Goal: Task Accomplishment & Management: Complete application form

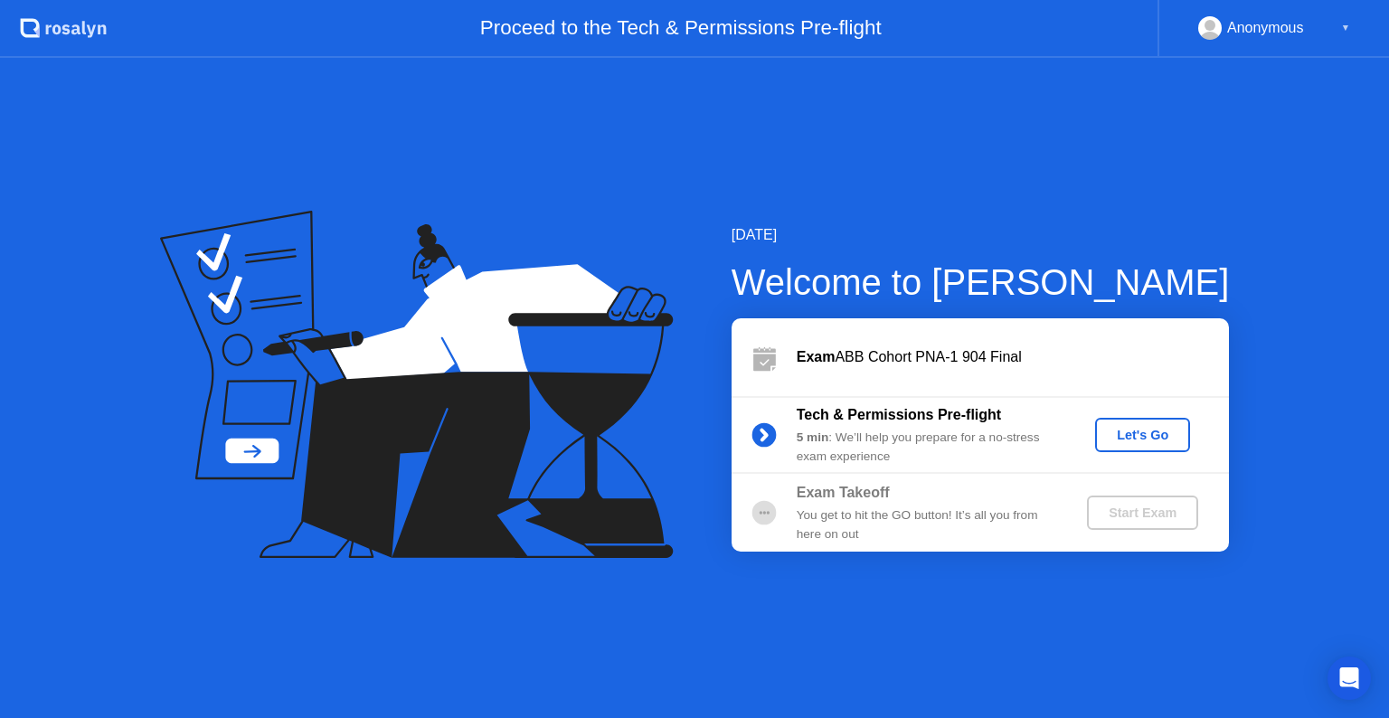
click at [1143, 428] on div "Let's Go" at bounding box center [1143, 435] width 81 height 14
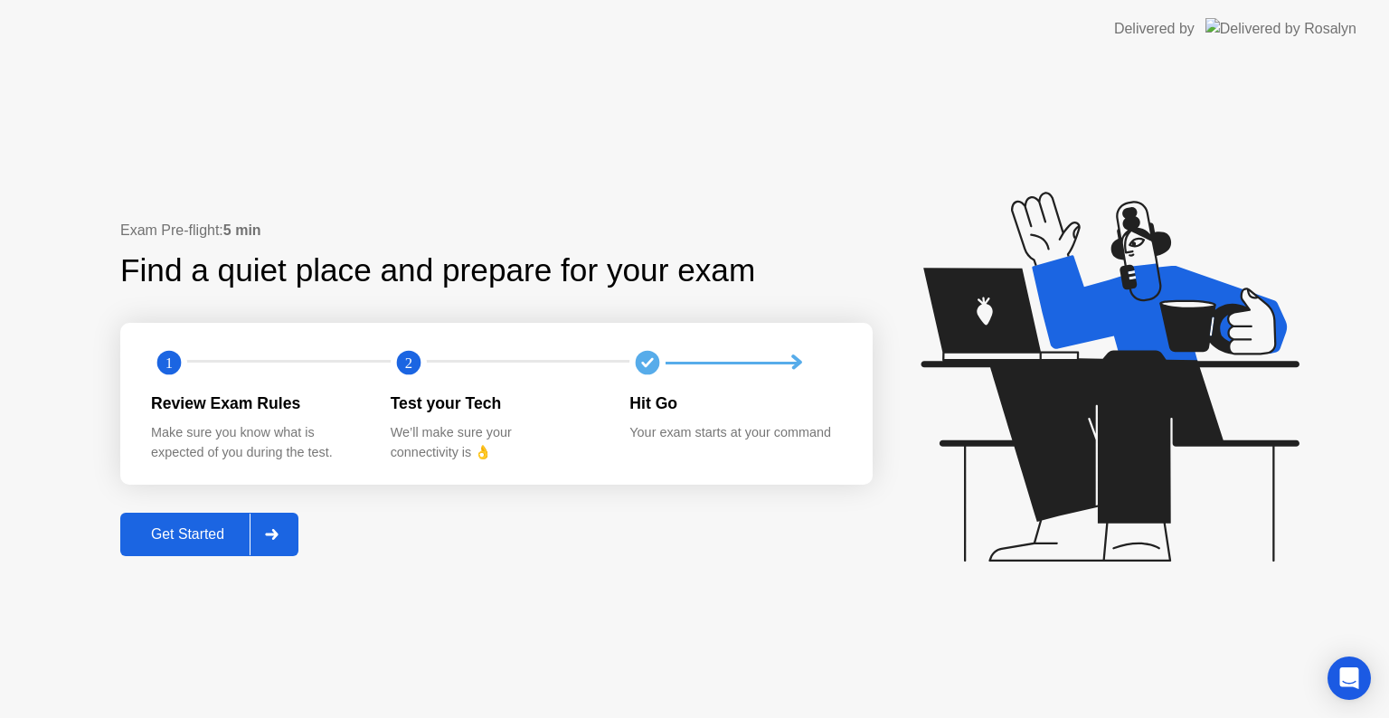
click at [278, 535] on icon at bounding box center [271, 534] width 13 height 11
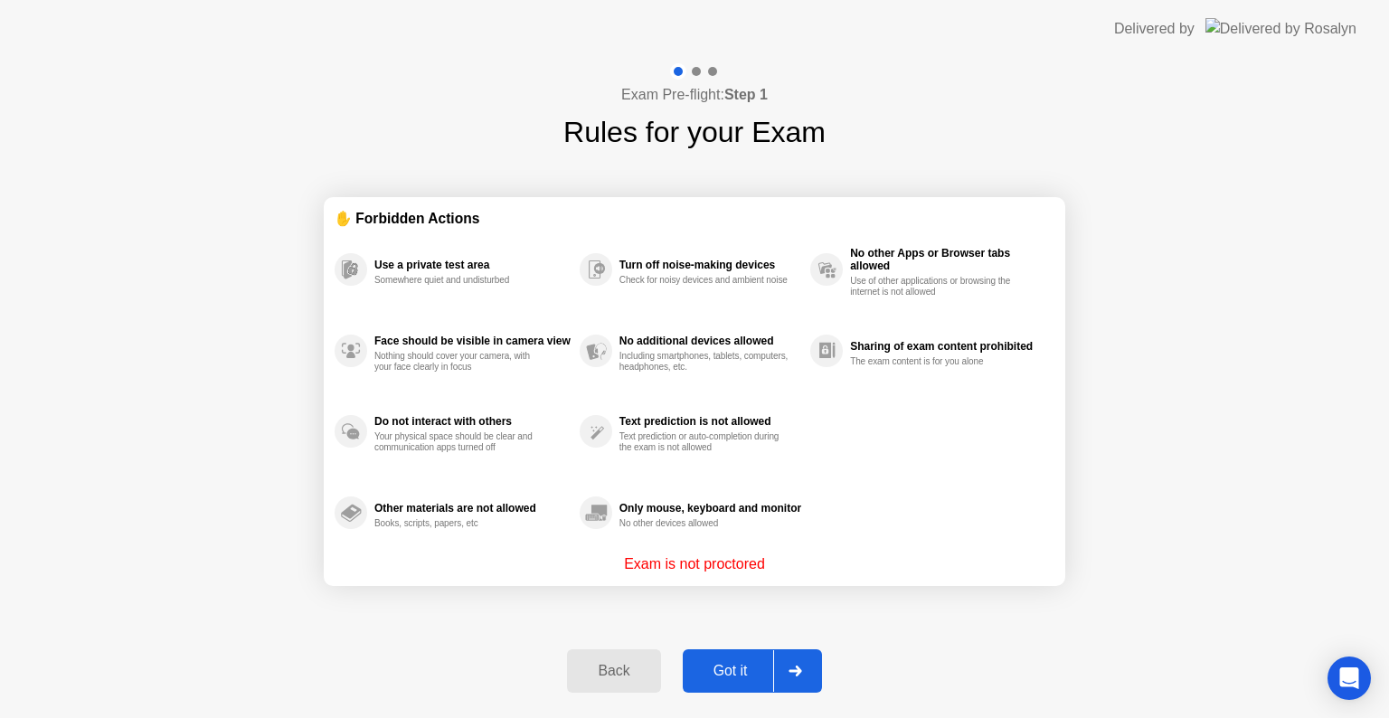
click at [690, 679] on div "Got it" at bounding box center [730, 671] width 85 height 16
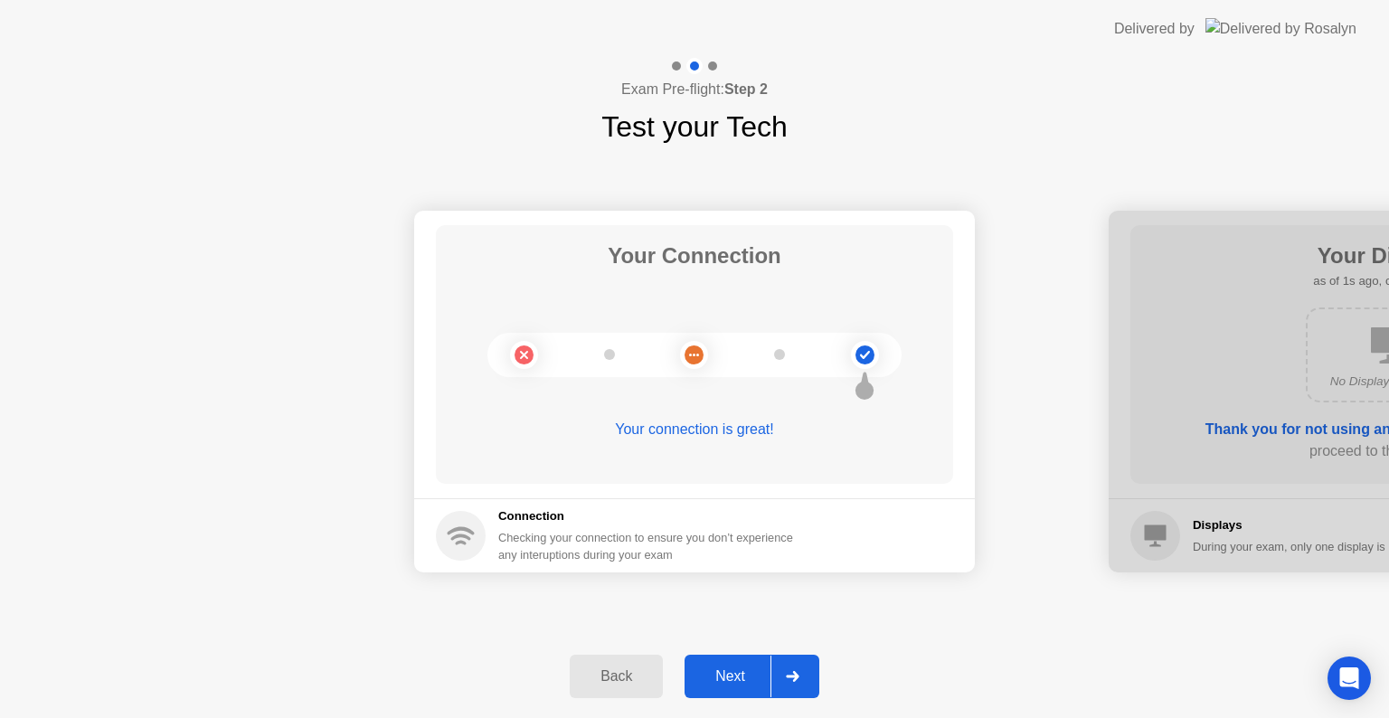
click at [690, 680] on div "Next" at bounding box center [730, 676] width 81 height 16
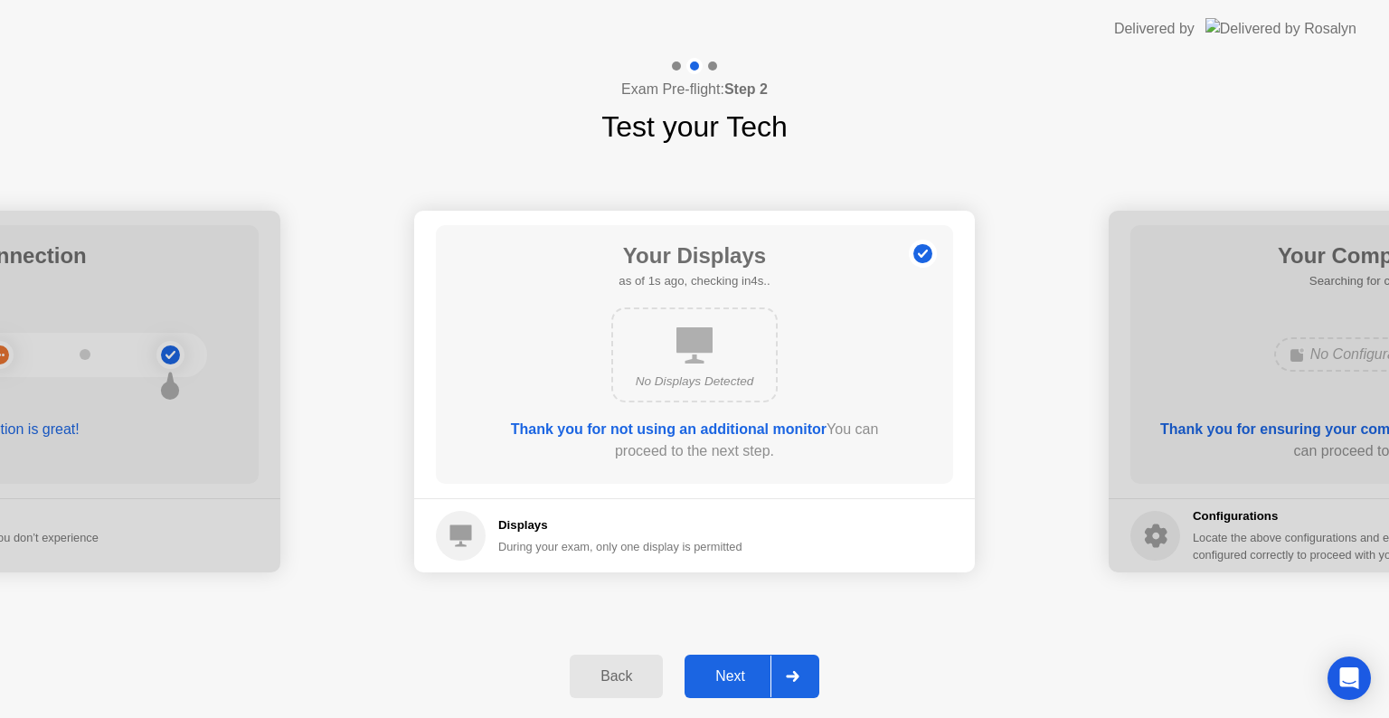
click at [690, 680] on div "Next" at bounding box center [730, 676] width 81 height 16
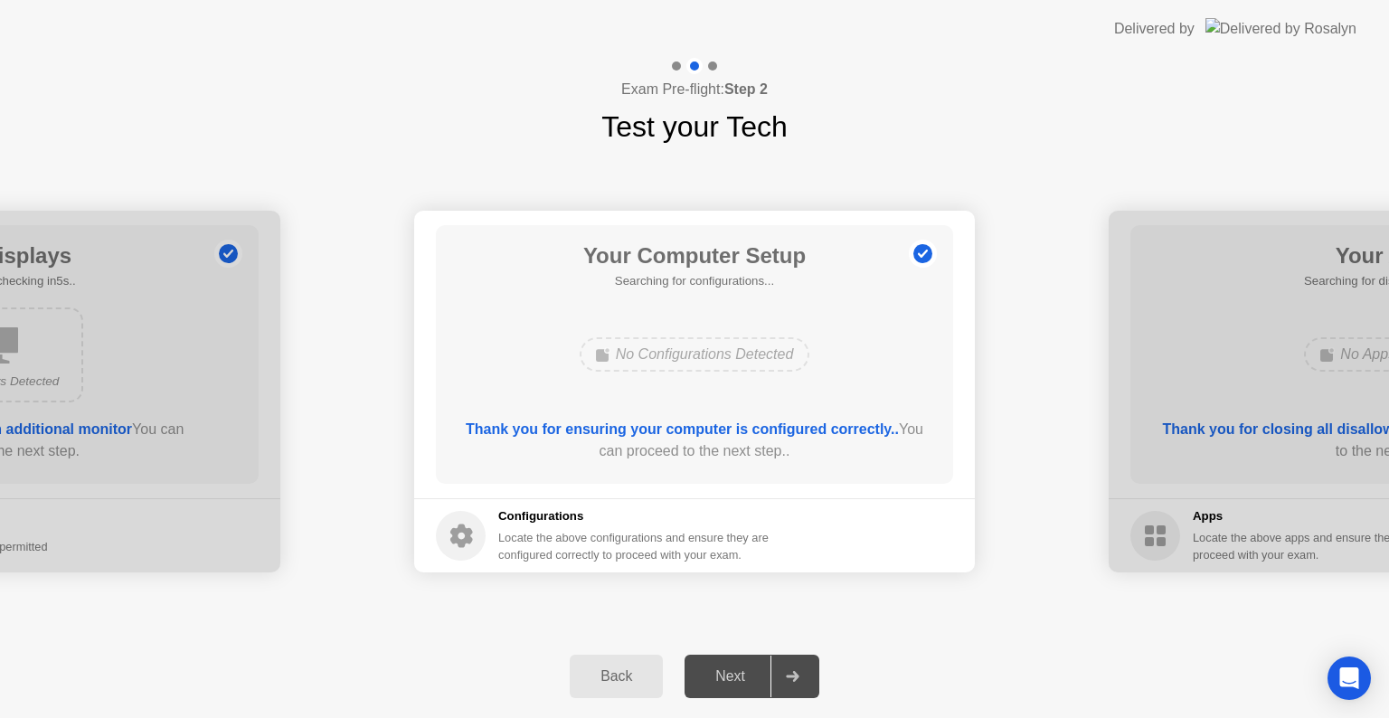
click at [690, 680] on div "Next" at bounding box center [730, 676] width 81 height 16
click at [724, 685] on div "Next" at bounding box center [730, 676] width 81 height 16
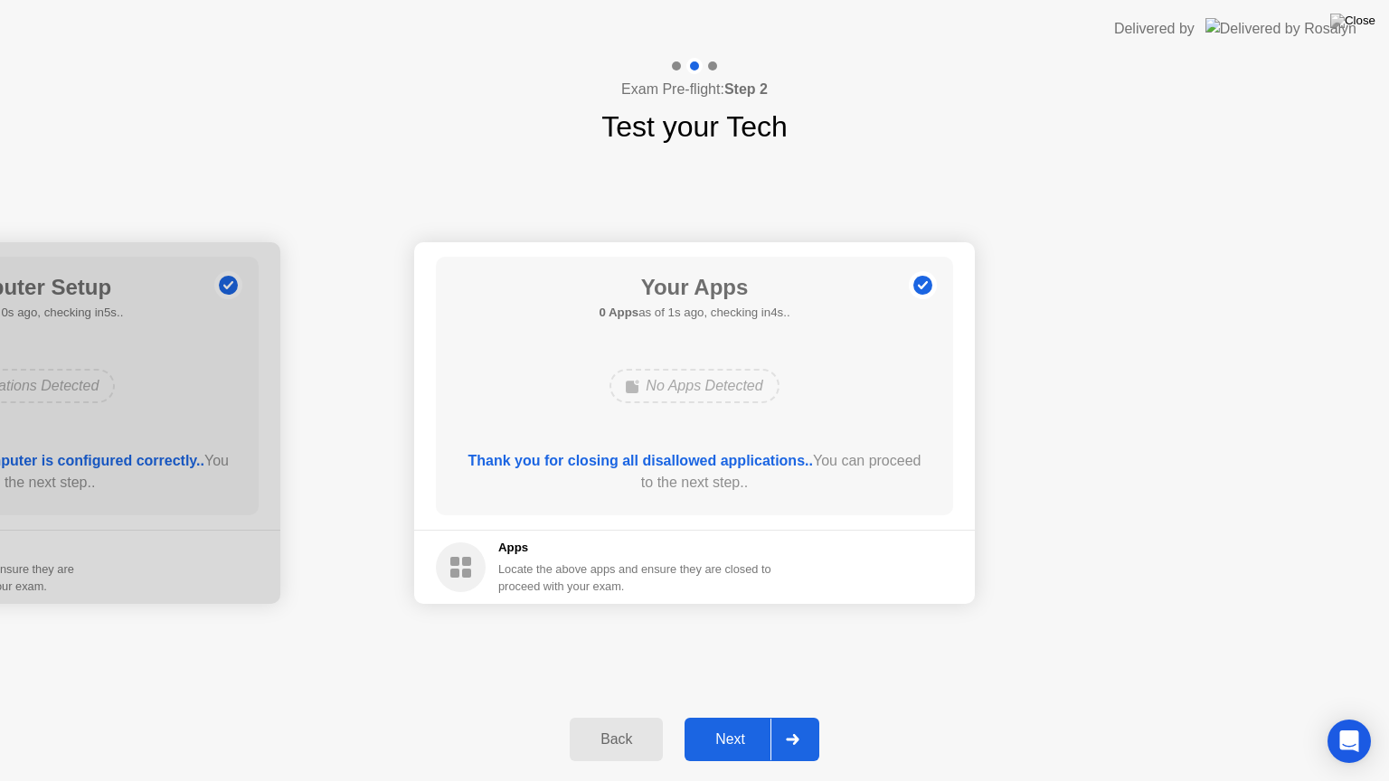
click at [726, 717] on button "Next" at bounding box center [752, 739] width 135 height 43
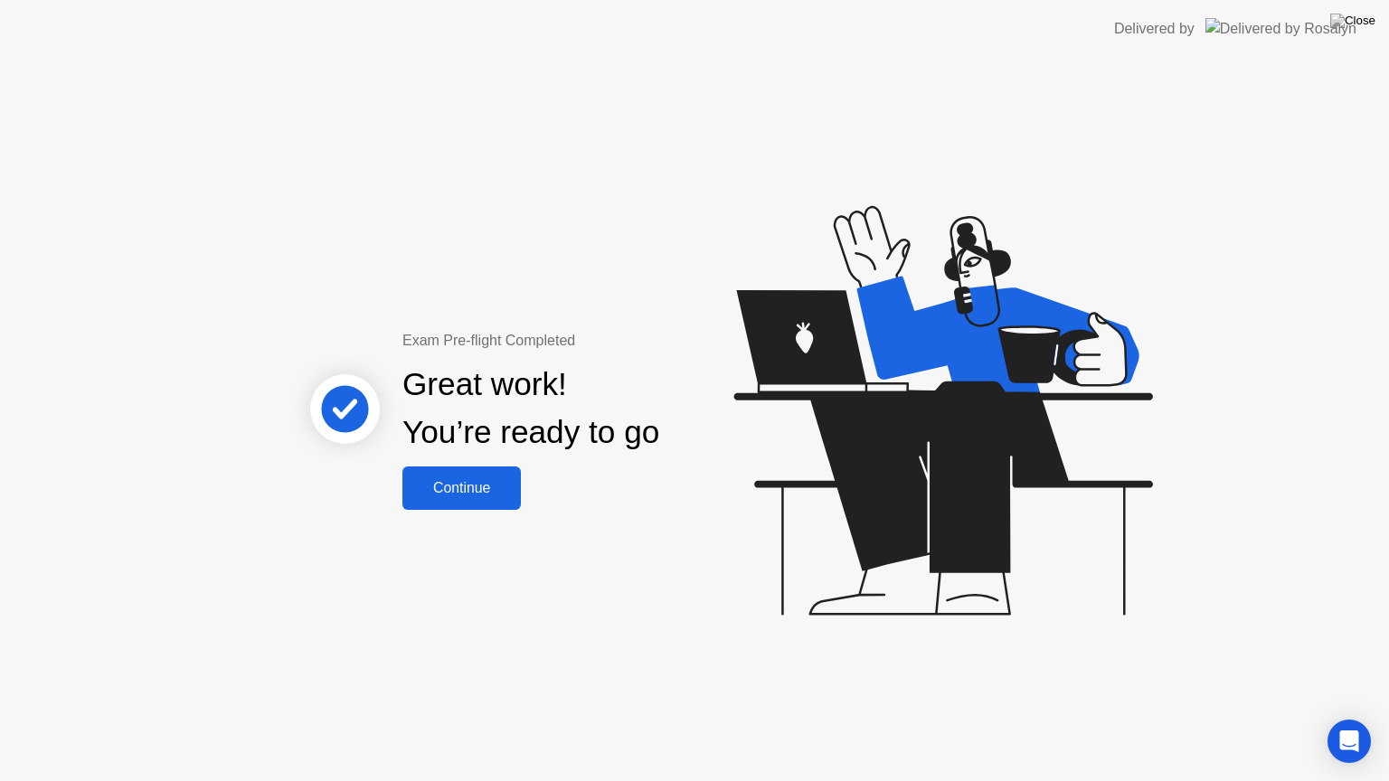
click at [436, 471] on button "Continue" at bounding box center [462, 488] width 118 height 43
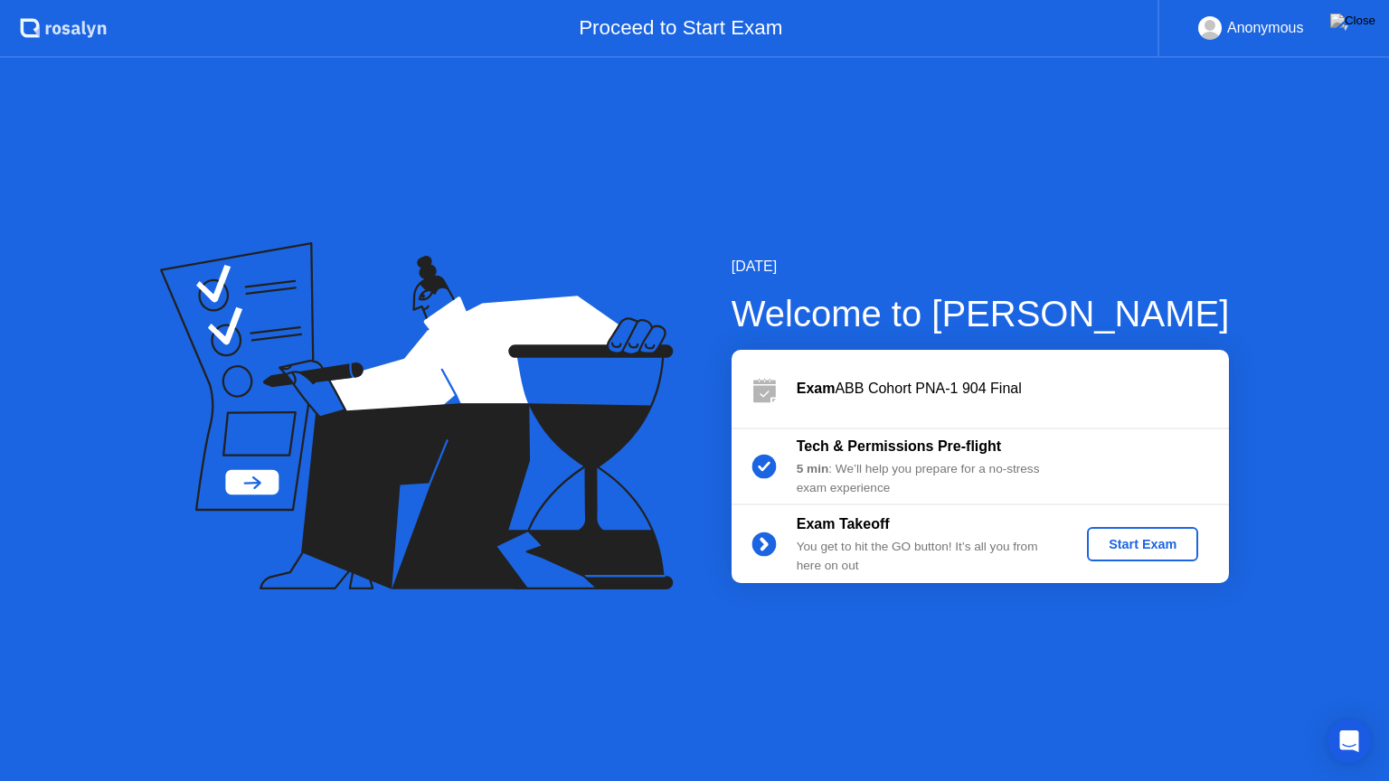
click at [1140, 529] on button "Start Exam" at bounding box center [1142, 544] width 111 height 34
